Goal: Task Accomplishment & Management: Manage account settings

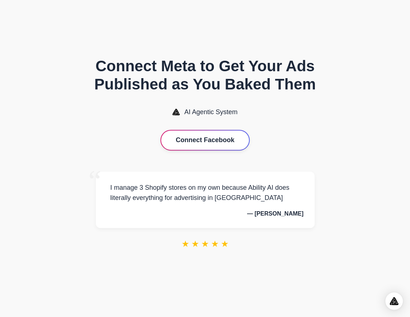
click at [212, 145] on button "Connect Facebook" at bounding box center [205, 140] width 88 height 19
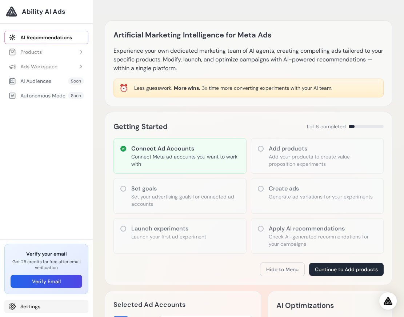
click at [29, 306] on link "Settings" at bounding box center [46, 306] width 84 height 13
